Goal: Navigation & Orientation: Understand site structure

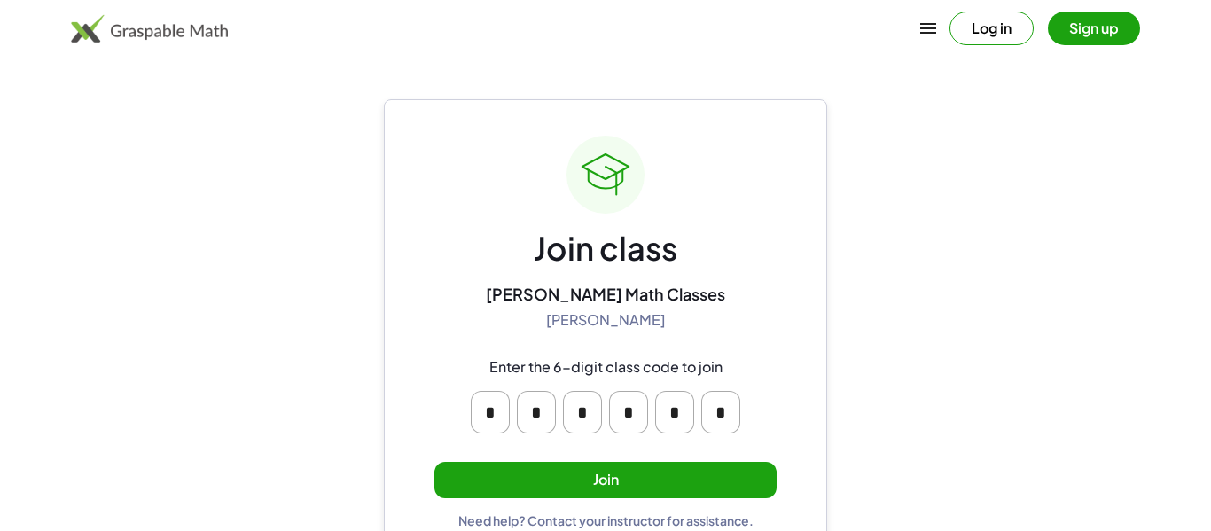
scroll to position [34, 0]
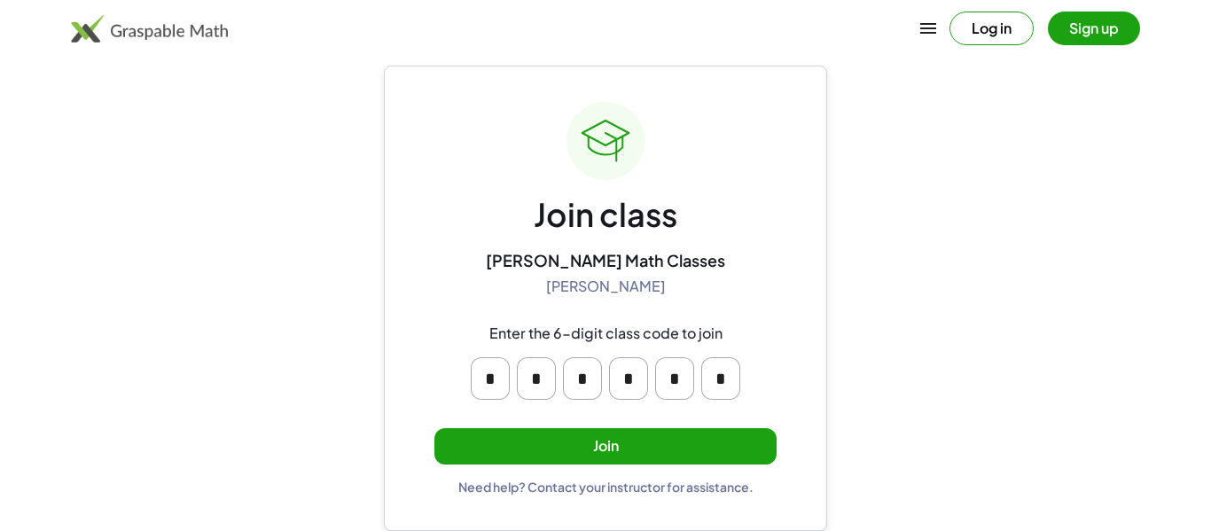
click at [676, 435] on button "Join" at bounding box center [605, 446] width 342 height 36
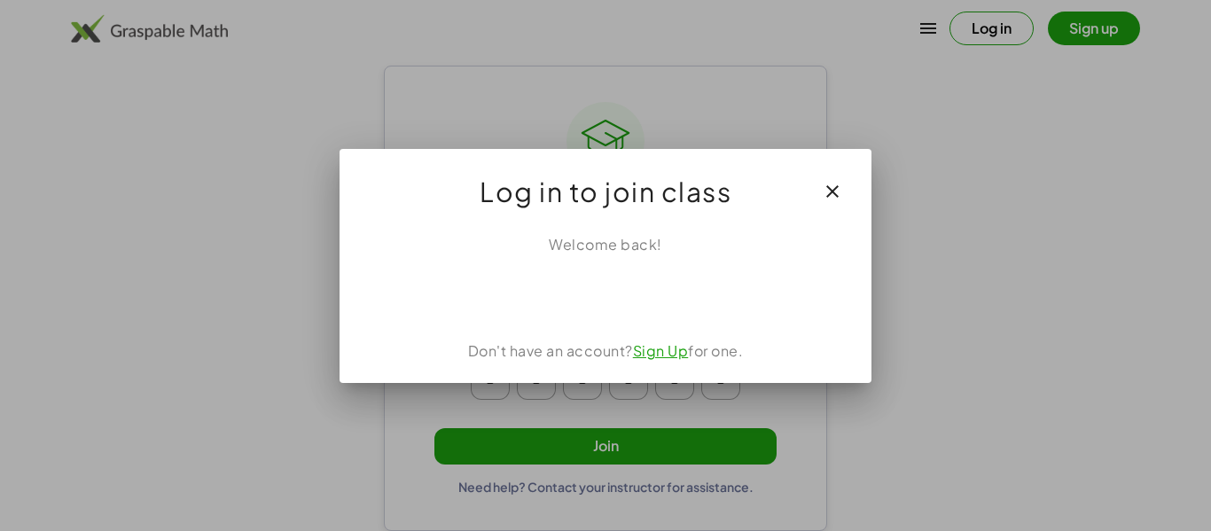
scroll to position [0, 0]
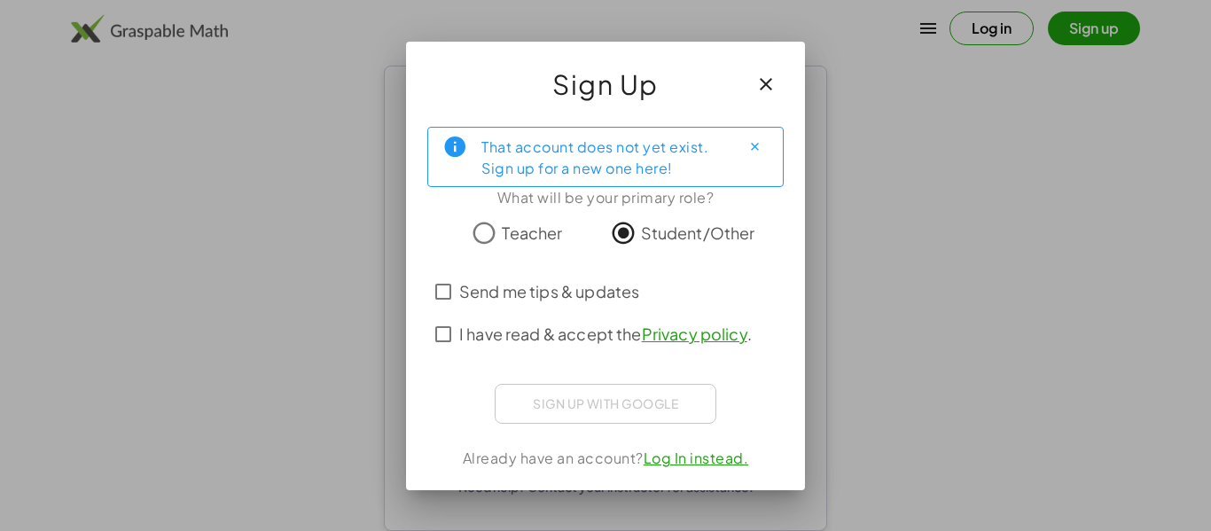
click at [593, 396] on div "Sign up with Google Sign in with Google Sign in with Google. Opens in new tab" at bounding box center [606, 404] width 222 height 40
click at [575, 390] on div "Sign up with Google Sign in with Google Sign in with Google. Opens in new tab" at bounding box center [606, 404] width 222 height 40
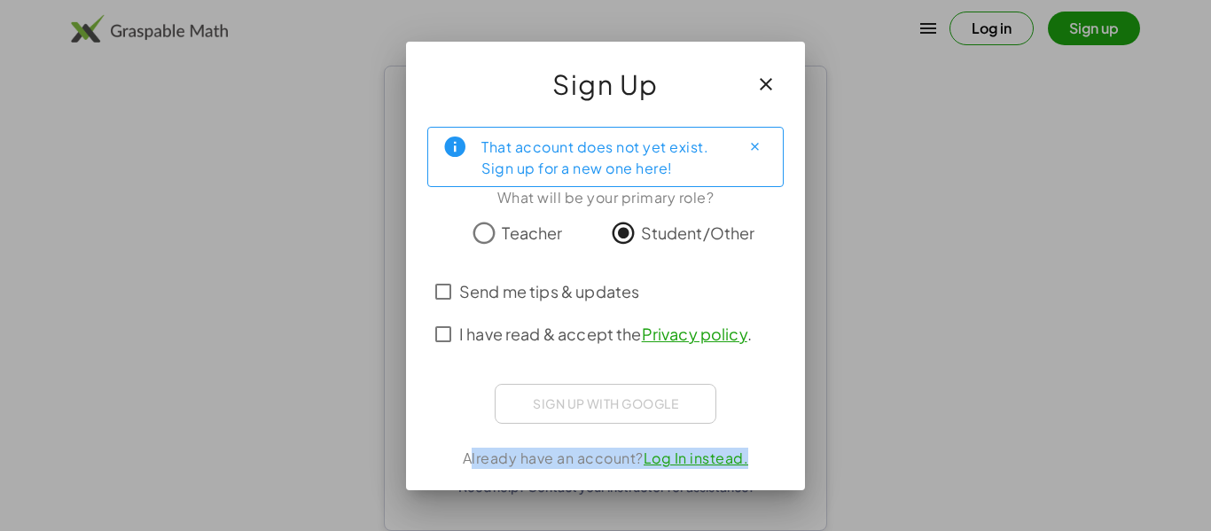
click at [575, 390] on div "Sign up with Google Sign in with Google Sign in with Google. Opens in new tab" at bounding box center [606, 404] width 222 height 40
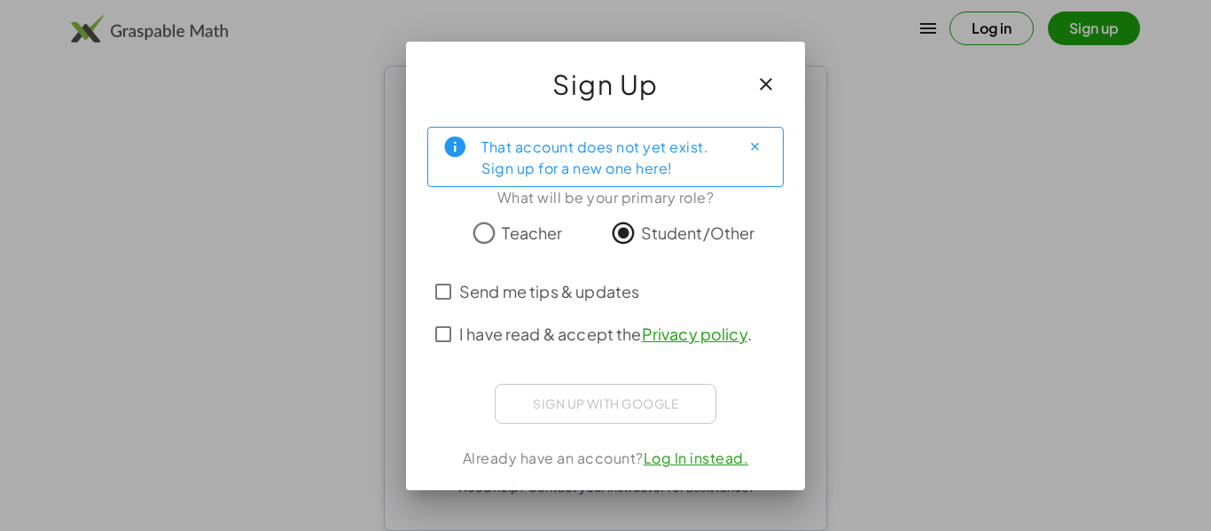
click at [575, 390] on div "Sign up with Google Sign in with Google Sign in with Google. Opens in new tab" at bounding box center [606, 404] width 222 height 40
click at [770, 77] on icon "button" at bounding box center [765, 84] width 21 height 21
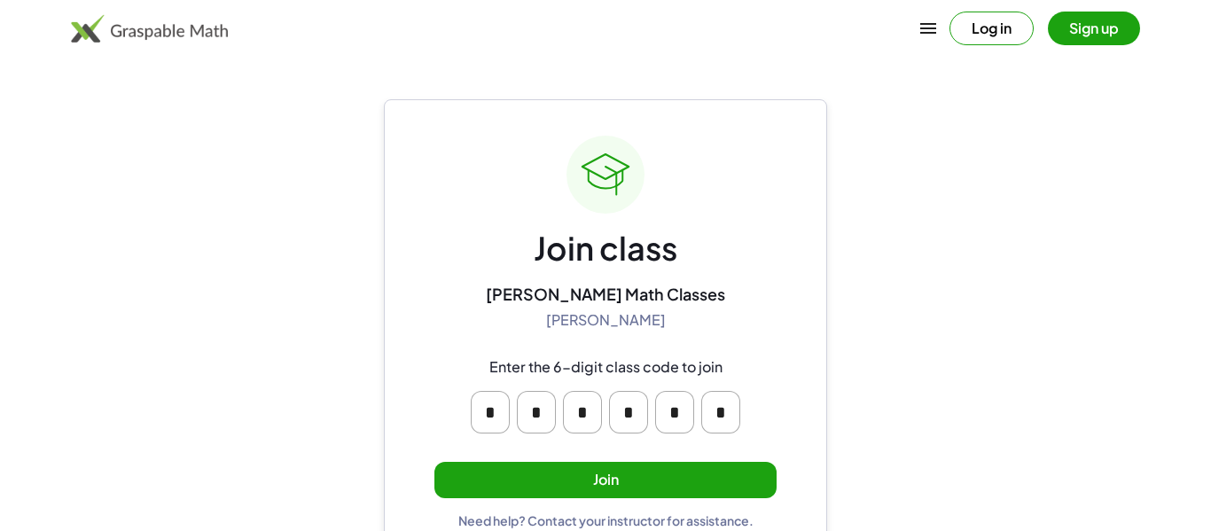
scroll to position [34, 0]
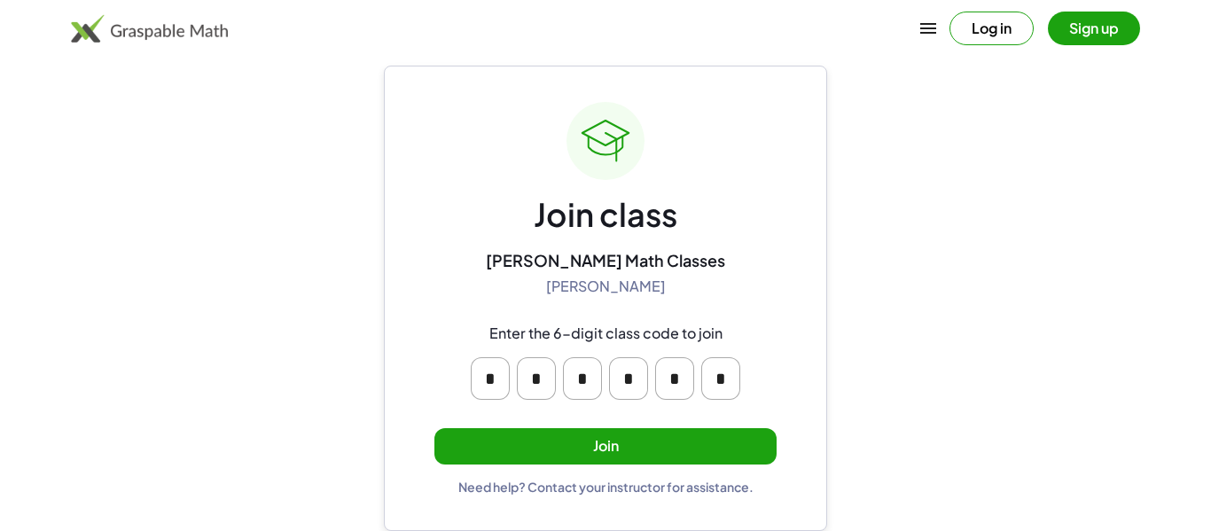
click at [584, 434] on button "Join" at bounding box center [605, 446] width 342 height 36
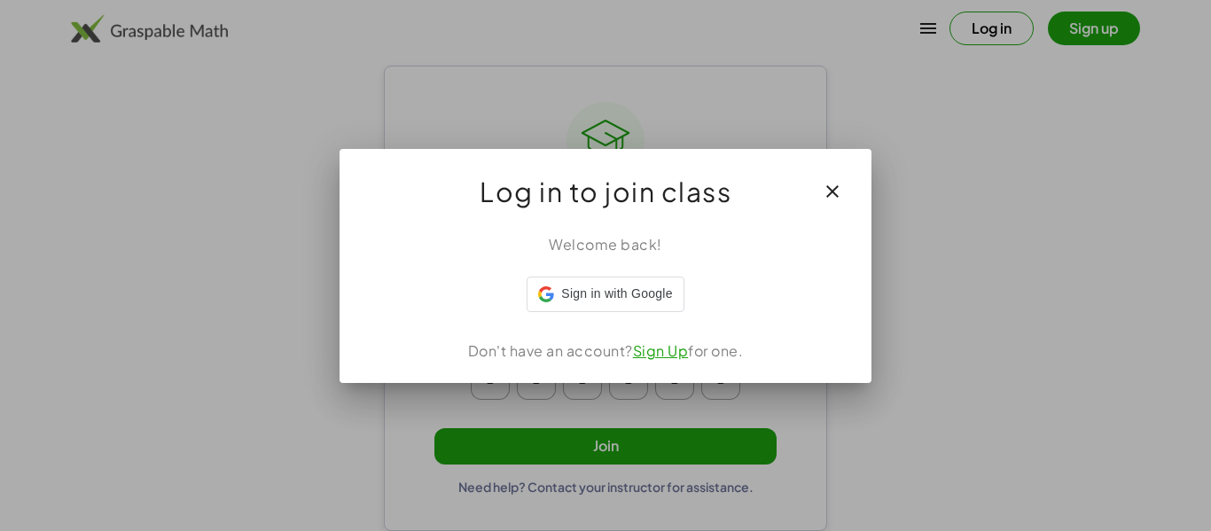
scroll to position [0, 0]
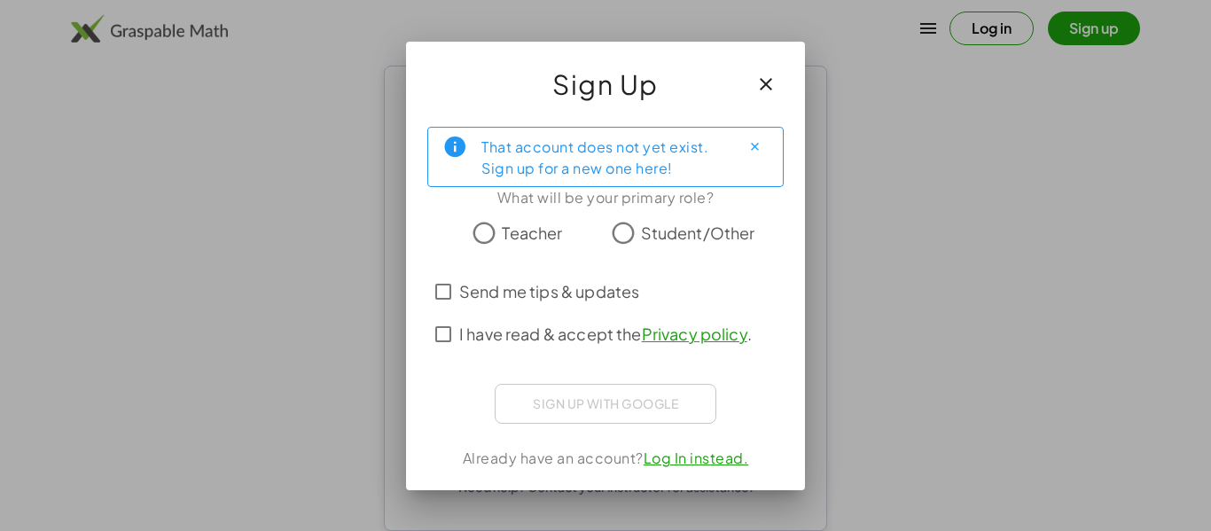
click at [621, 401] on div "Sign up with Google Sign in with Google Sign in with Google. Opens in new tab" at bounding box center [606, 404] width 222 height 40
click at [677, 237] on span "Student/Other" at bounding box center [698, 233] width 114 height 24
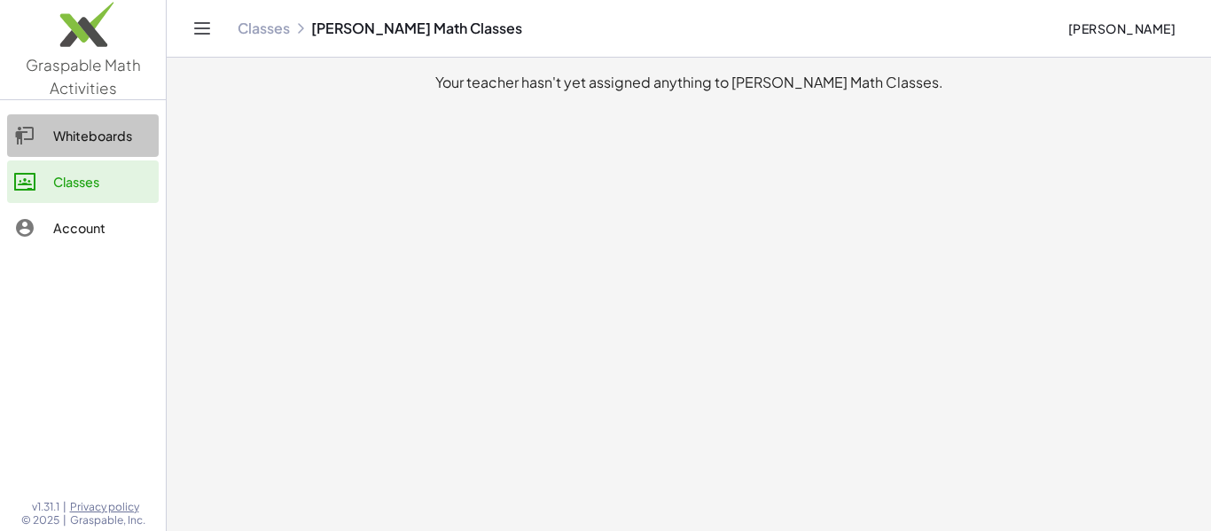
click at [107, 140] on div "Whiteboards" at bounding box center [102, 135] width 98 height 21
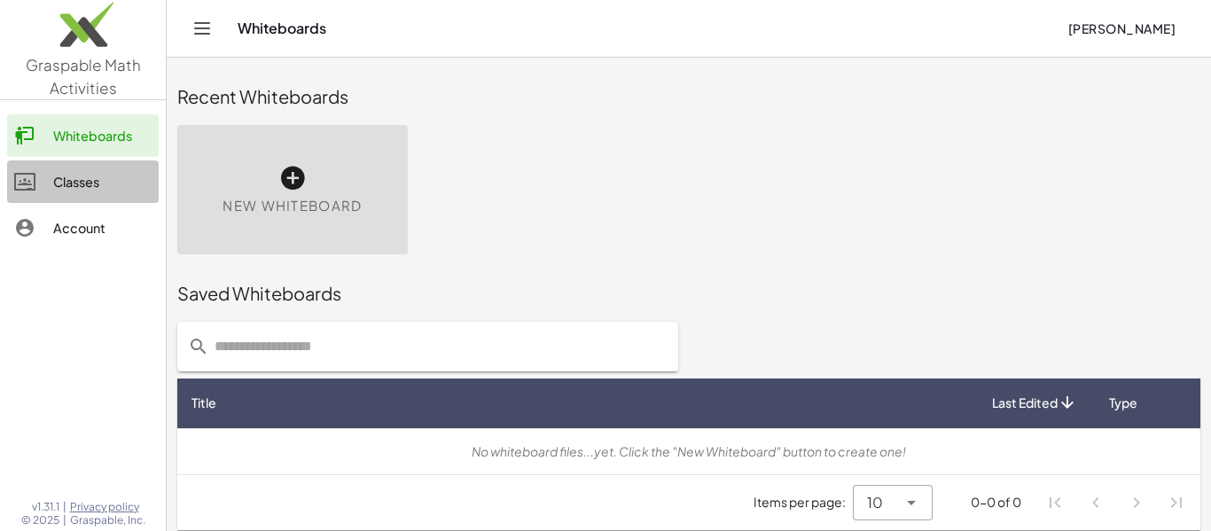
click at [131, 178] on div "Classes" at bounding box center [102, 181] width 98 height 21
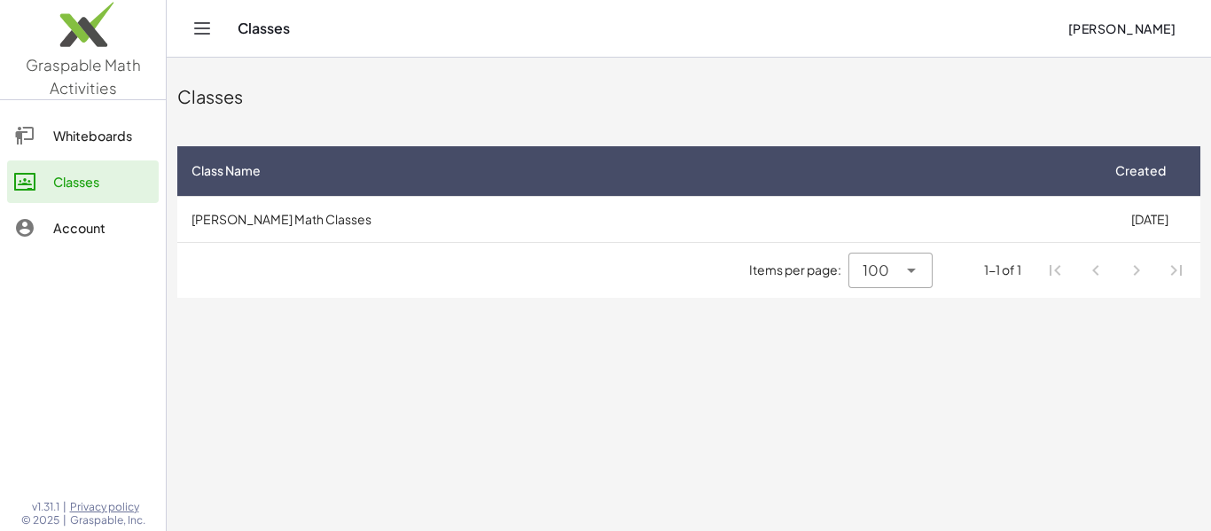
click at [79, 223] on div "Account" at bounding box center [102, 227] width 98 height 21
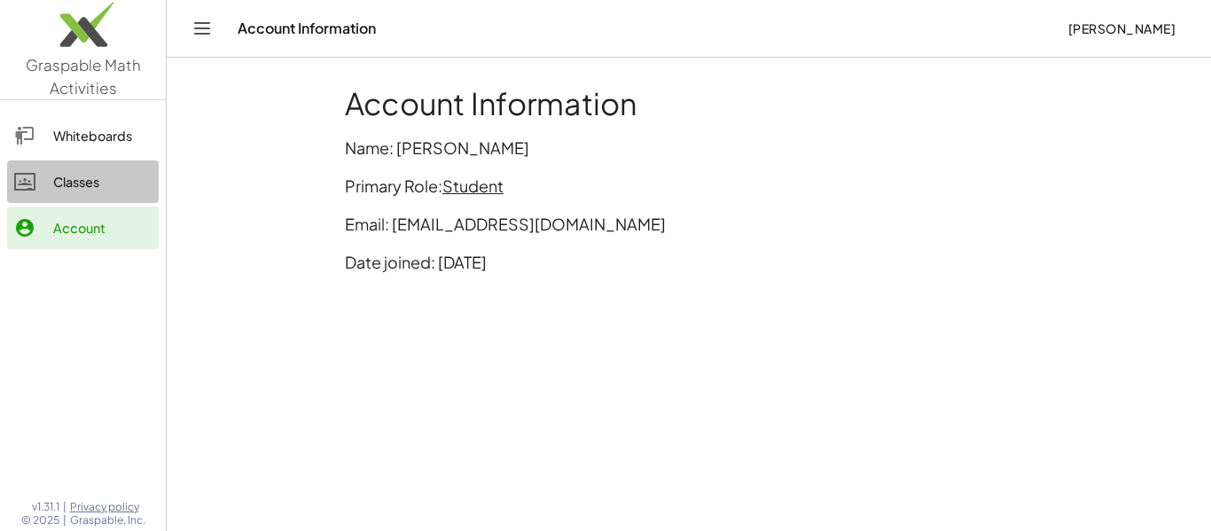
click at [85, 193] on link "Classes" at bounding box center [83, 181] width 152 height 43
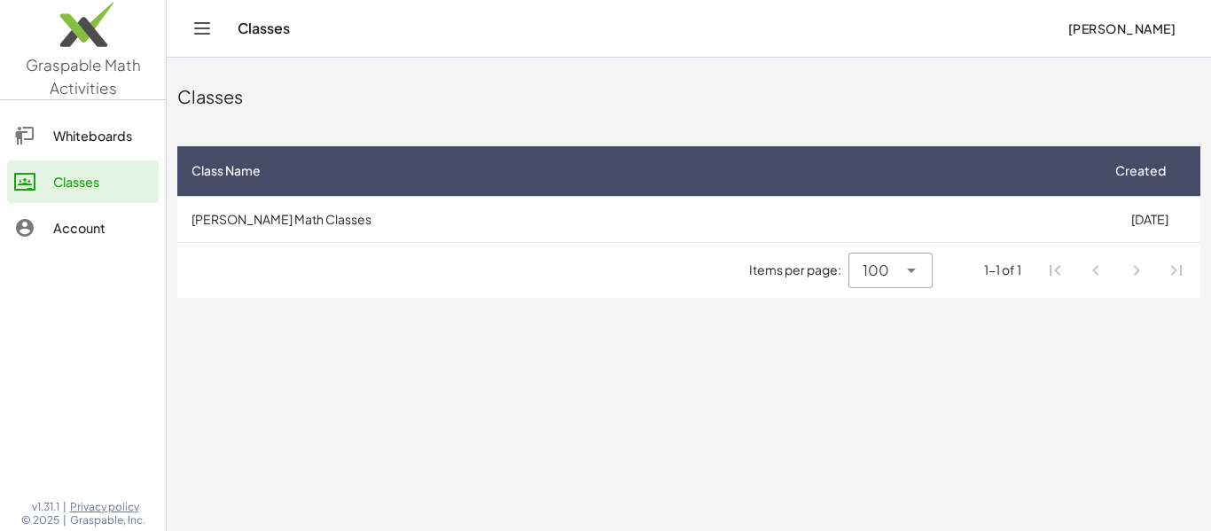
click at [35, 229] on div at bounding box center [33, 227] width 39 height 21
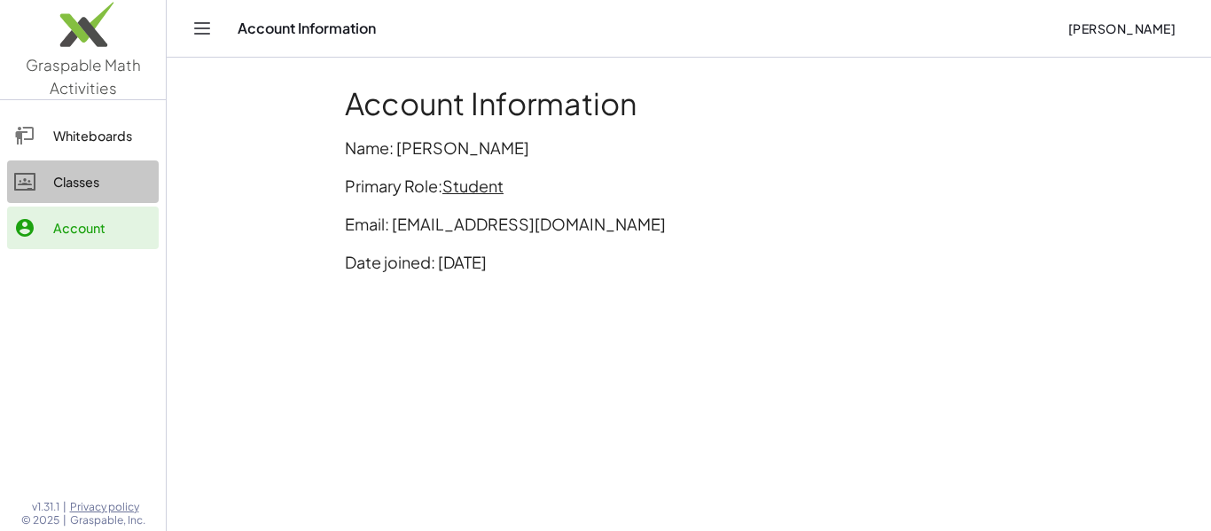
click at [54, 189] on div "Classes" at bounding box center [102, 181] width 98 height 21
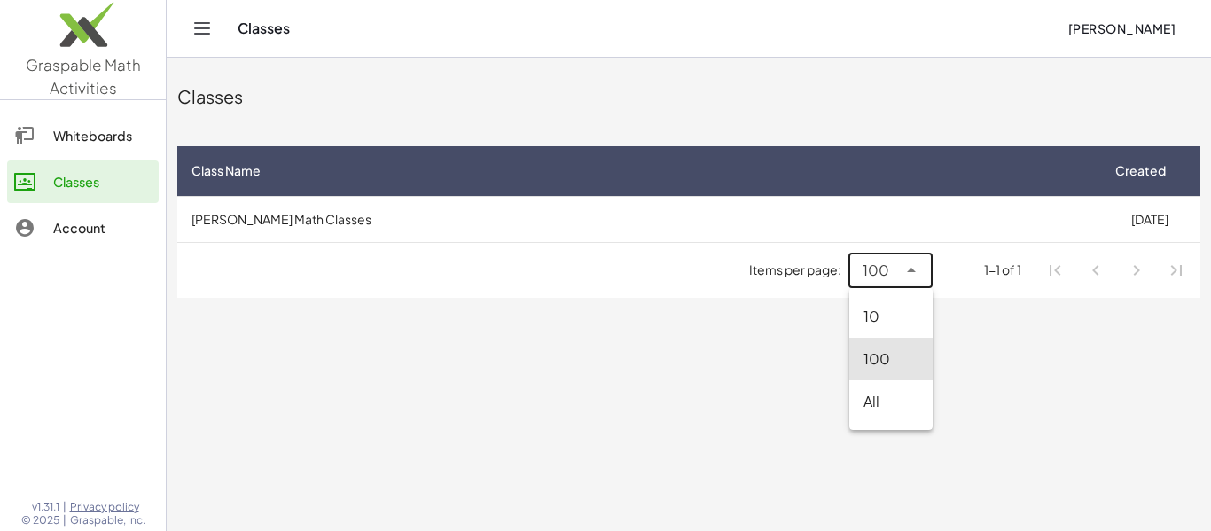
click at [924, 275] on div "100 ***" at bounding box center [889, 270] width 83 height 35
